Goal: Transaction & Acquisition: Purchase product/service

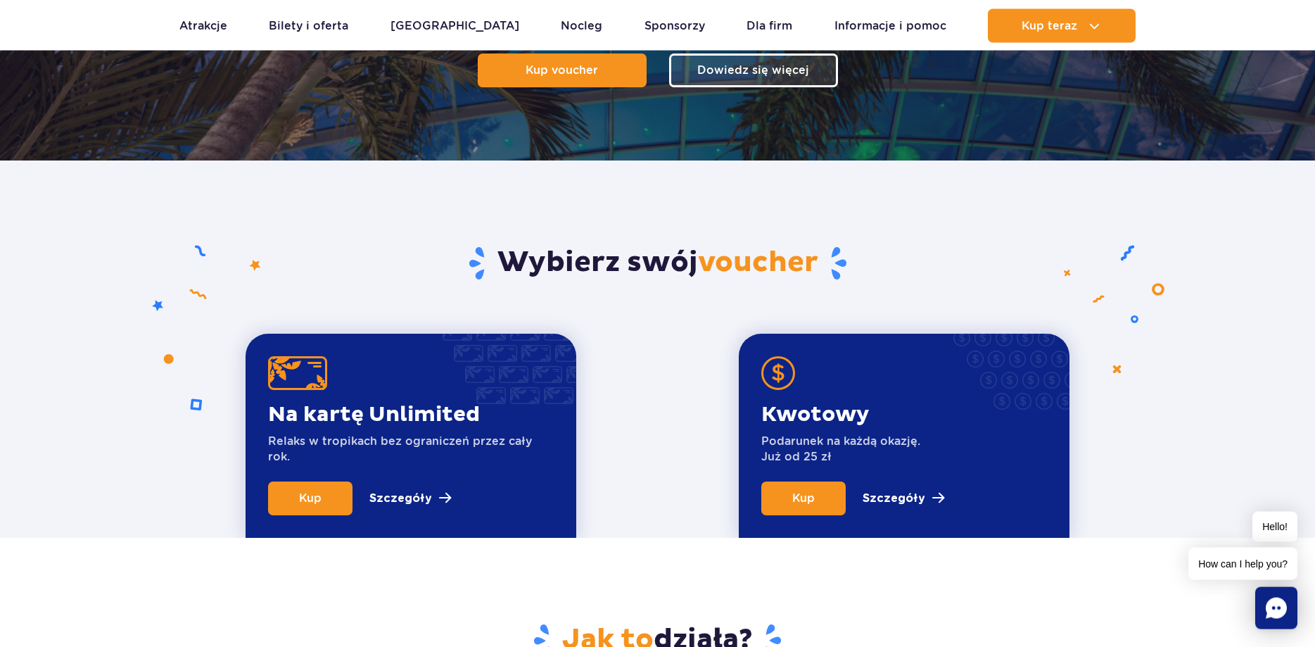
scroll to position [215, 0]
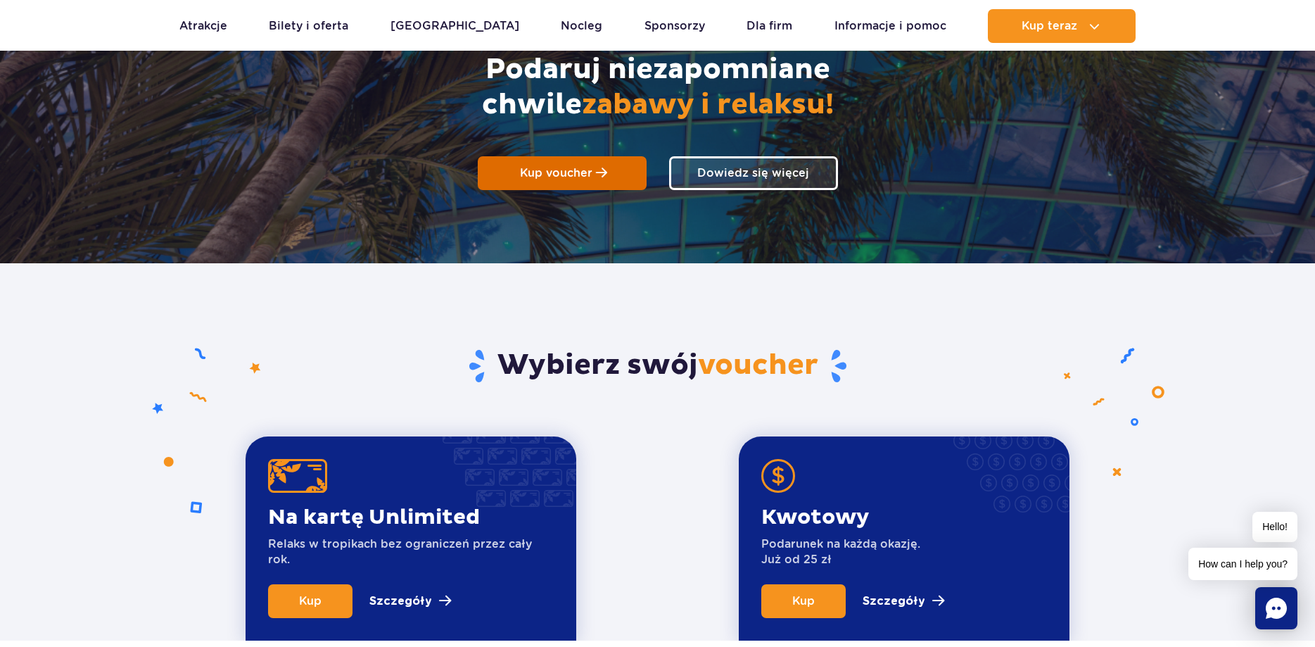
drag, startPoint x: 563, startPoint y: 168, endPoint x: 531, endPoint y: 168, distance: 31.7
click at [561, 168] on span "Kup voucher" at bounding box center [556, 172] width 72 height 13
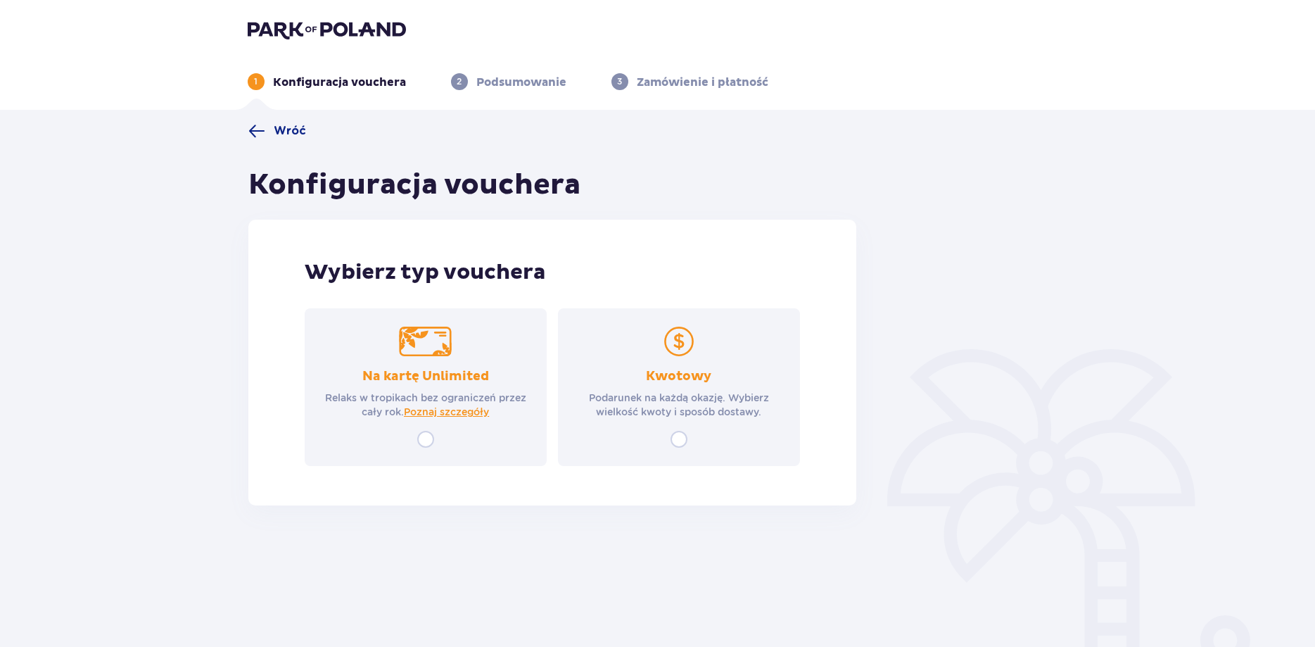
drag, startPoint x: 686, startPoint y: 441, endPoint x: 675, endPoint y: 441, distance: 10.6
click at [681, 441] on input "radio" at bounding box center [679, 439] width 17 height 17
radio input "true"
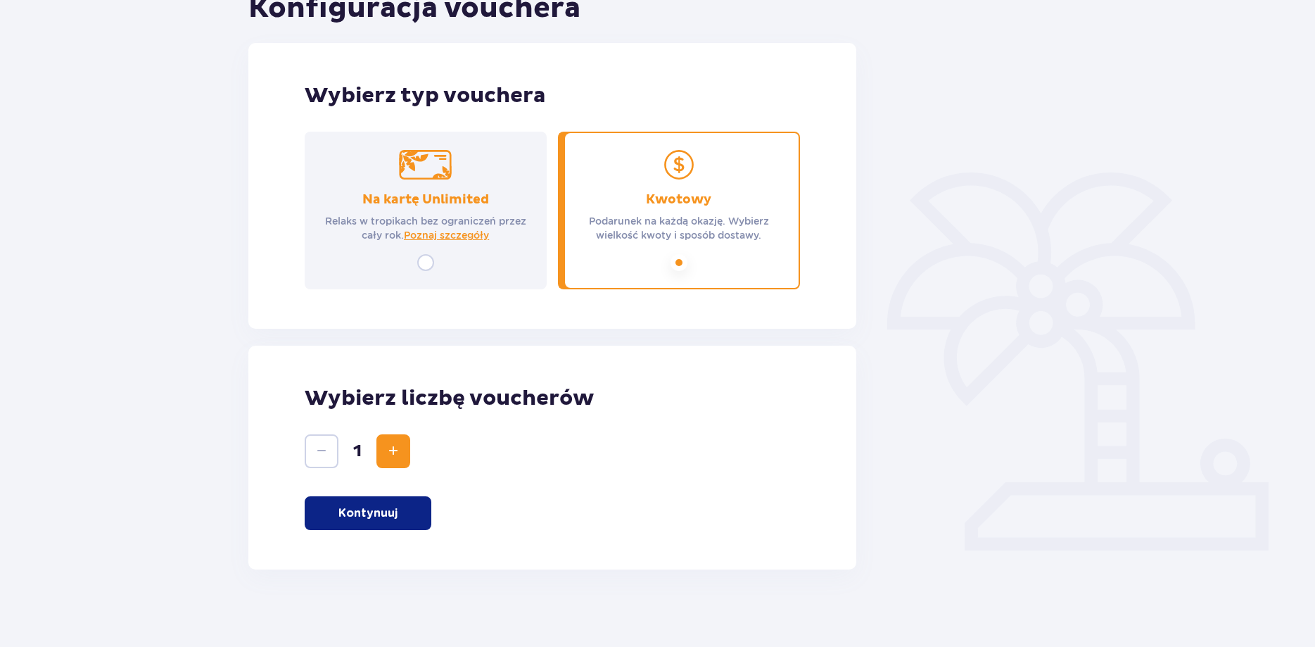
scroll to position [184, 0]
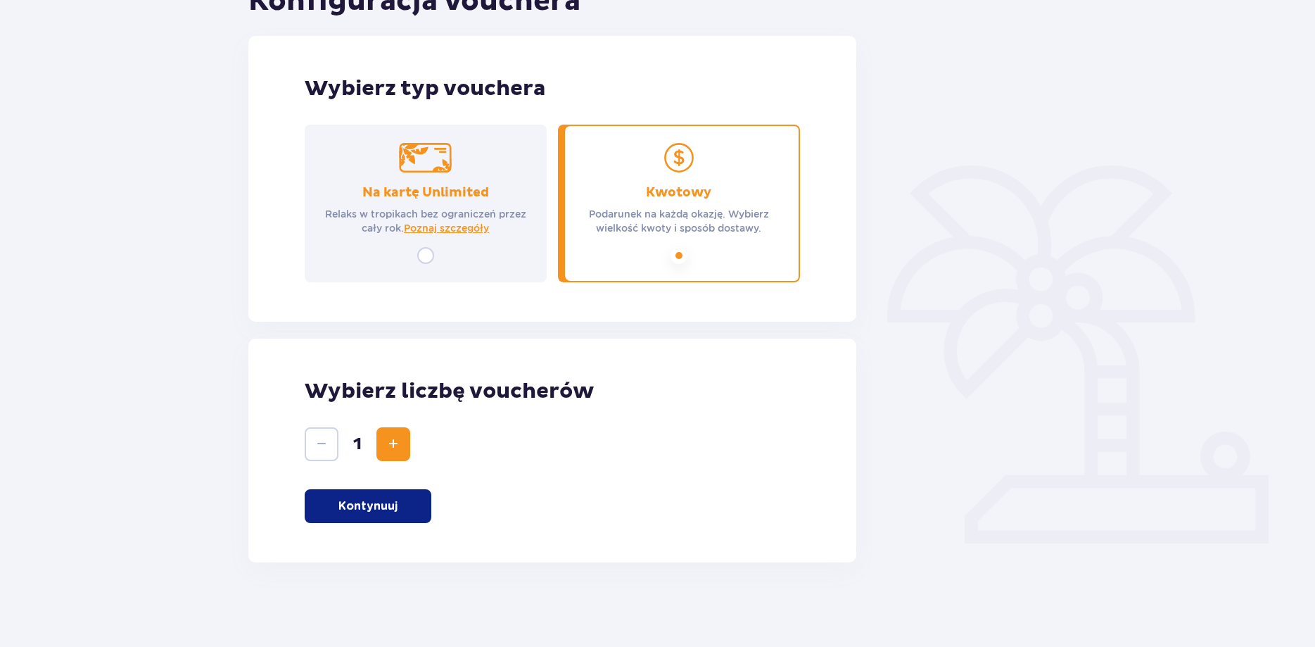
click at [415, 503] on button "Kontynuuj" at bounding box center [368, 506] width 127 height 34
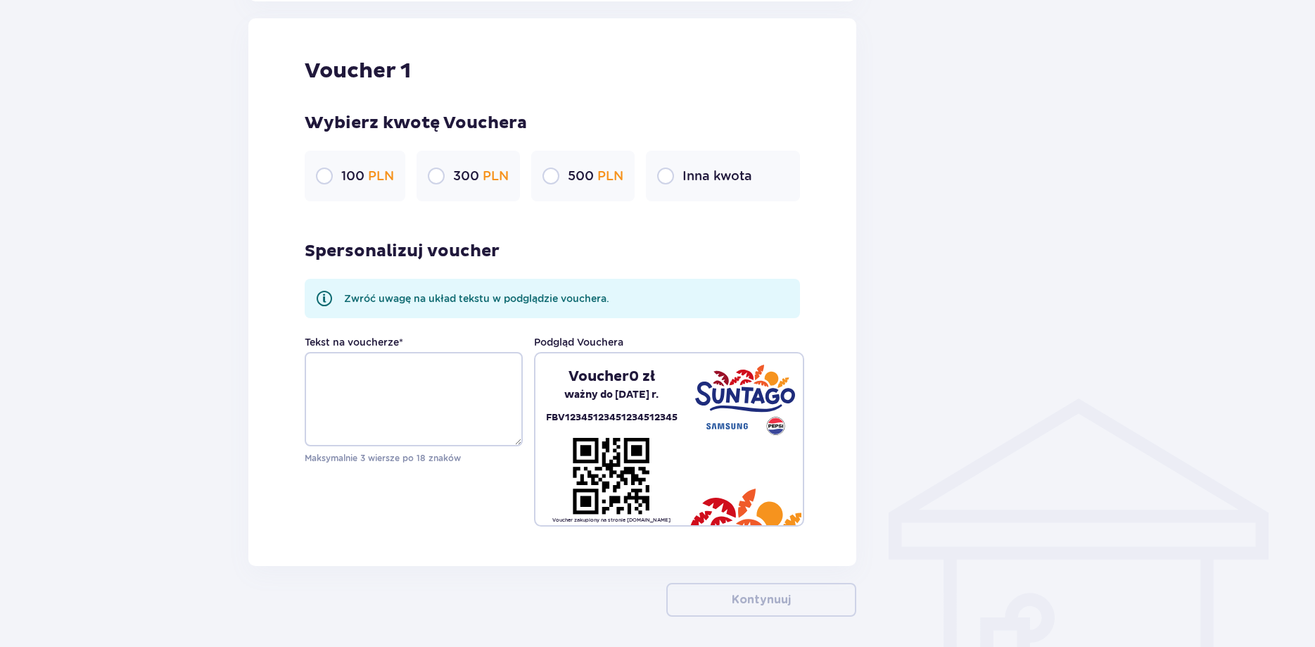
scroll to position [746, 0]
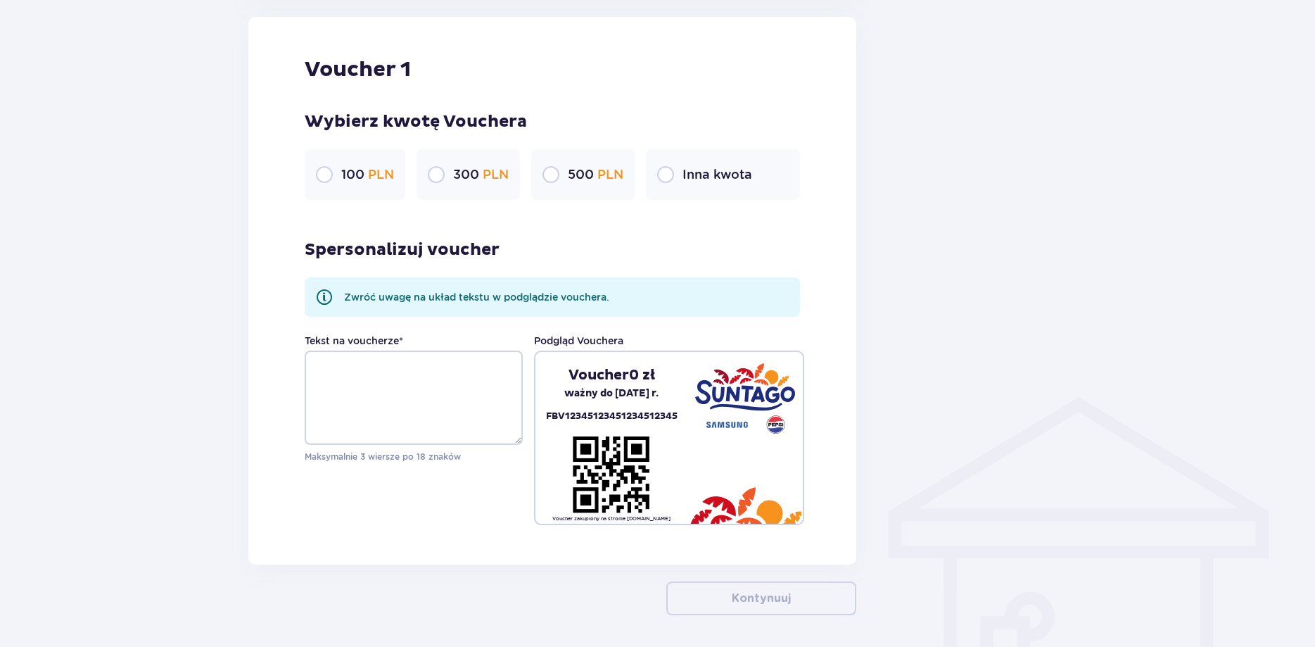
click at [436, 177] on input "radio" at bounding box center [436, 174] width 17 height 17
radio input "true"
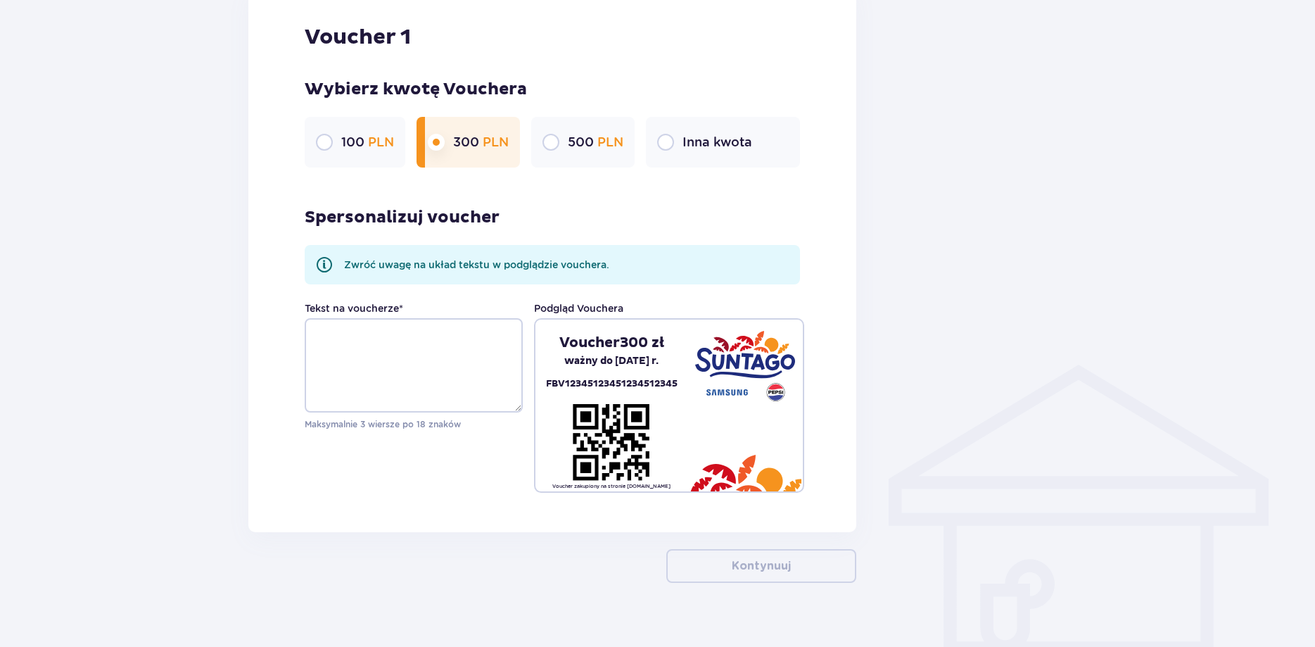
scroll to position [799, 0]
